Goal: Task Accomplishment & Management: Manage account settings

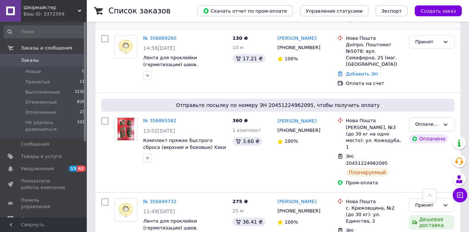
scroll to position [181, 0]
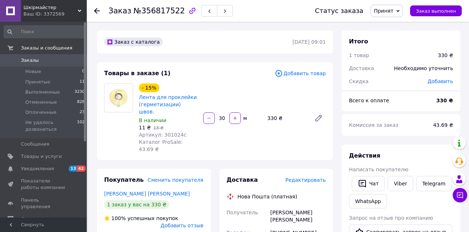
copy div "380662044213"
click at [279, 206] on div "Хомяченко Владимир" at bounding box center [298, 216] width 58 height 20
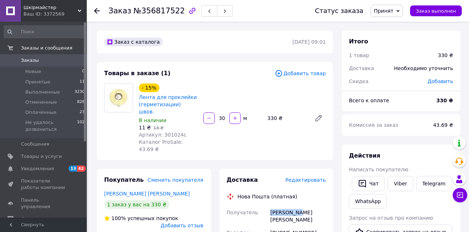
copy div "Хомяченко"
click at [317, 206] on div "Хомяченко Владимир" at bounding box center [298, 216] width 58 height 20
copy div "Владимир"
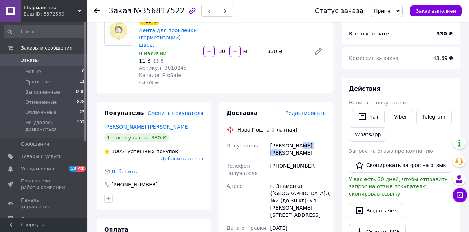
scroll to position [72, 0]
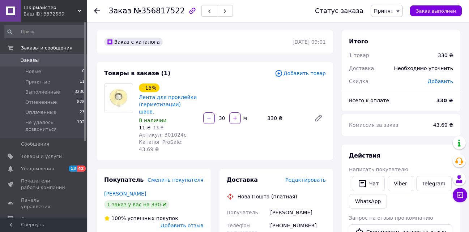
click at [38, 60] on span "Заказы" at bounding box center [44, 60] width 46 height 7
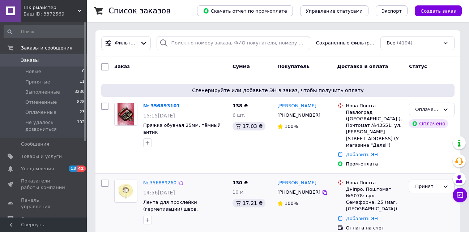
click at [158, 180] on link "№ 356889260" at bounding box center [159, 182] width 33 height 5
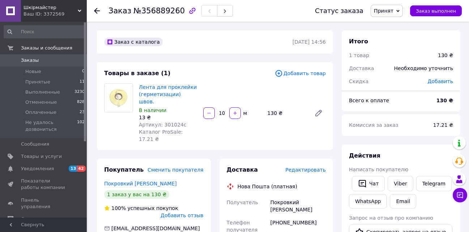
click at [294, 216] on div "[PHONE_NUMBER]" at bounding box center [298, 226] width 58 height 20
copy div "380661078905"
click at [288, 196] on div "Покровкий Алексей" at bounding box center [298, 206] width 58 height 20
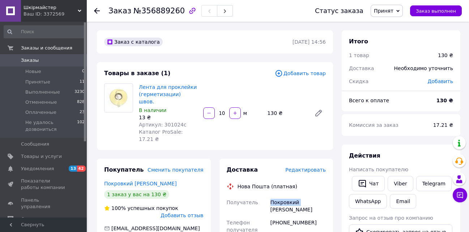
copy div "Покровкий"
click at [314, 196] on div "Покровкий Алексей" at bounding box center [298, 206] width 58 height 20
copy div "Алексей"
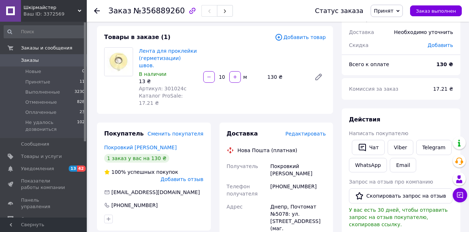
click at [283, 200] on div "Днепр, Почтомат №5078: ул. Семафорная, 25 (маг. АТБ)" at bounding box center [298, 221] width 58 height 42
copy div "5078"
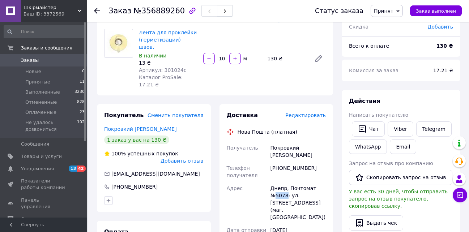
scroll to position [72, 0]
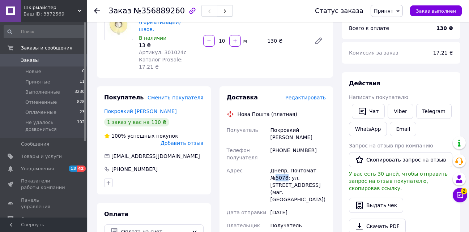
click at [43, 59] on span "Заказы" at bounding box center [44, 60] width 46 height 7
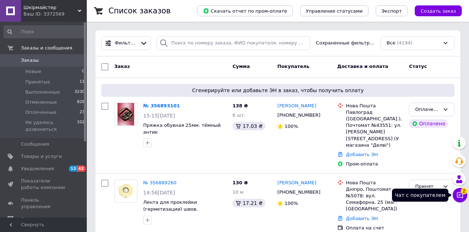
click at [461, 198] on icon at bounding box center [459, 195] width 7 height 7
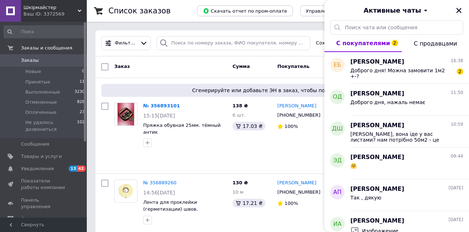
click at [458, 11] on icon "Закрыть" at bounding box center [459, 10] width 7 height 7
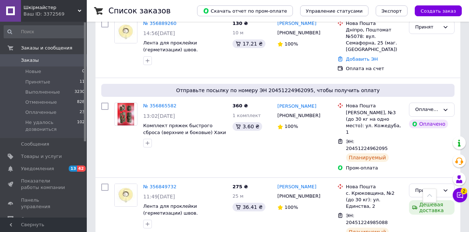
scroll to position [181, 0]
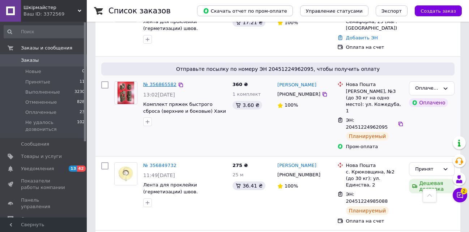
click at [162, 82] on link "№ 356865582" at bounding box center [159, 84] width 33 height 5
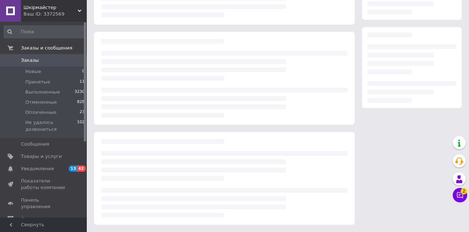
scroll to position [181, 0]
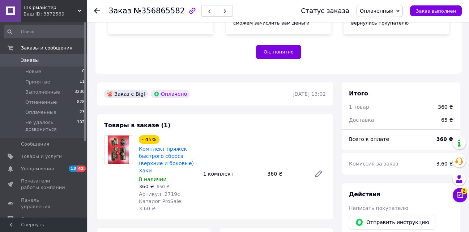
click at [51, 60] on span "Заказы" at bounding box center [44, 60] width 46 height 7
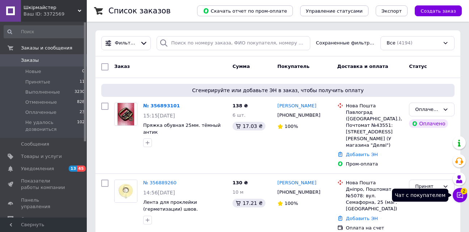
click at [456, 192] on button "Чат с покупателем 2" at bounding box center [460, 195] width 14 height 14
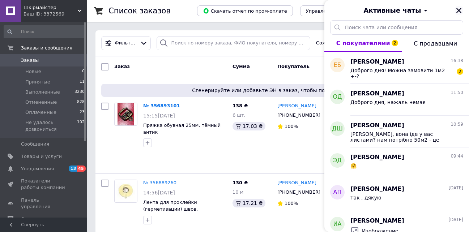
click at [456, 10] on icon "Закрыть" at bounding box center [459, 10] width 7 height 7
